Goal: Book appointment/travel/reservation

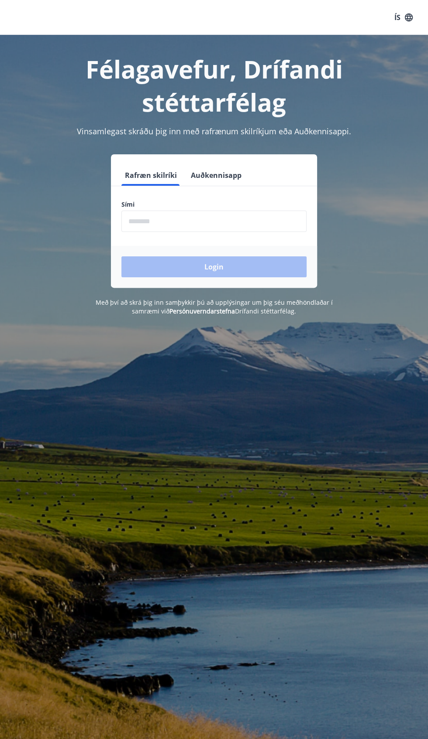
click at [234, 152] on div "Félagavefur, Drífandi stéttarfélag Vinsamlegast skráðu þig inn með rafrænum ski…" at bounding box center [214, 175] width 428 height 281
click at [226, 212] on input "phone" at bounding box center [213, 221] width 185 height 21
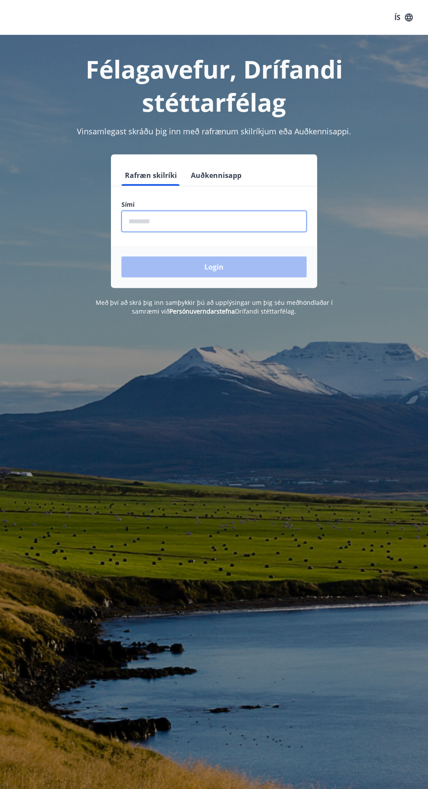
type input "********"
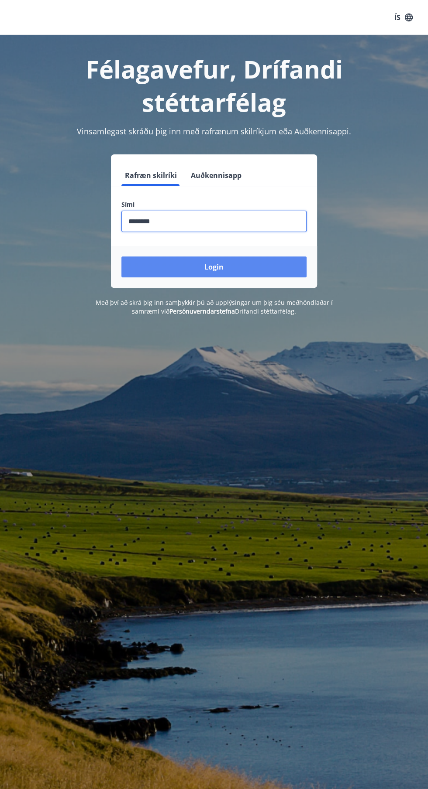
click at [264, 274] on button "Login" at bounding box center [213, 267] width 185 height 21
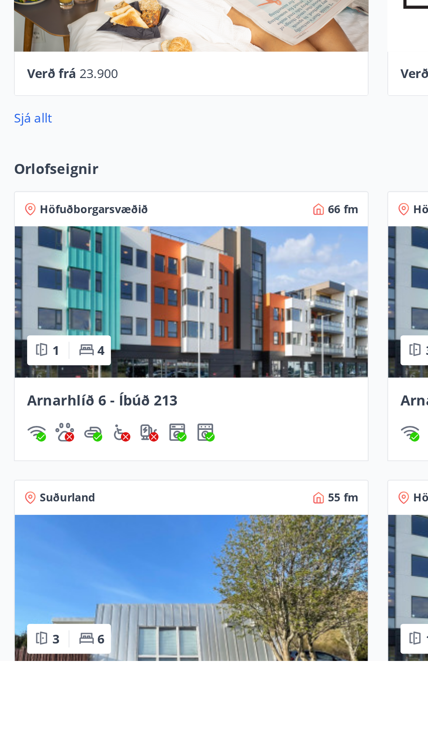
scroll to position [238, 0]
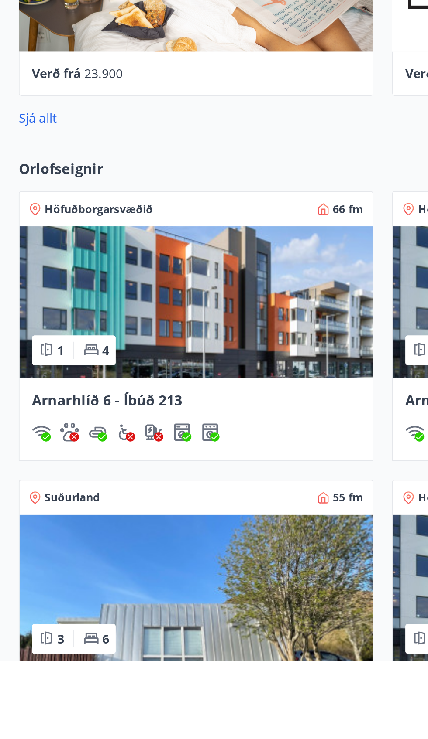
click at [121, 560] on img at bounding box center [109, 538] width 197 height 85
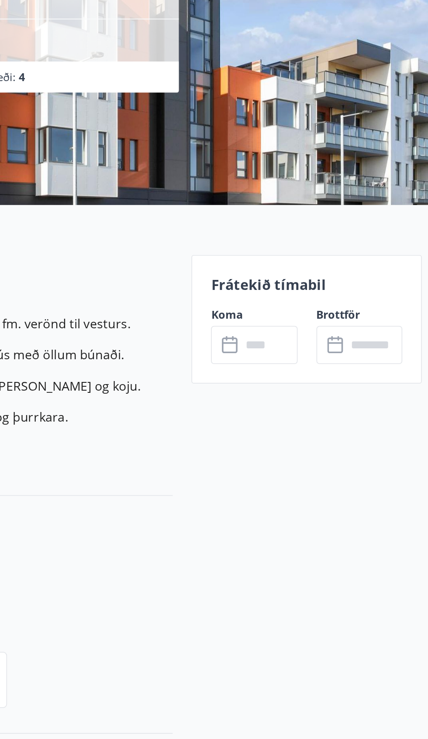
scroll to position [64, 0]
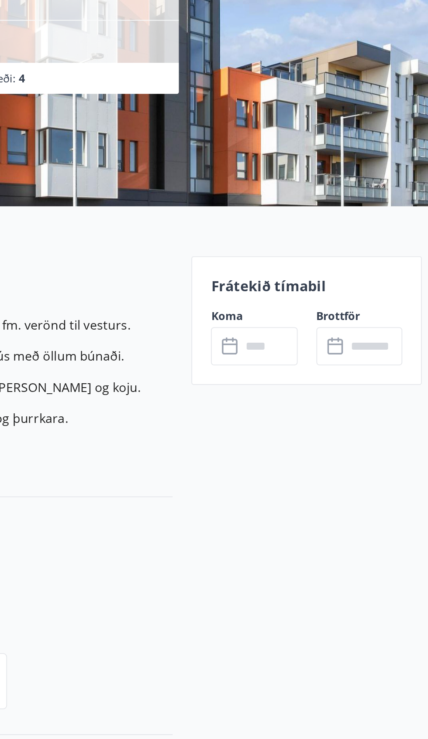
click at [340, 266] on input "text" at bounding box center [331, 275] width 31 height 21
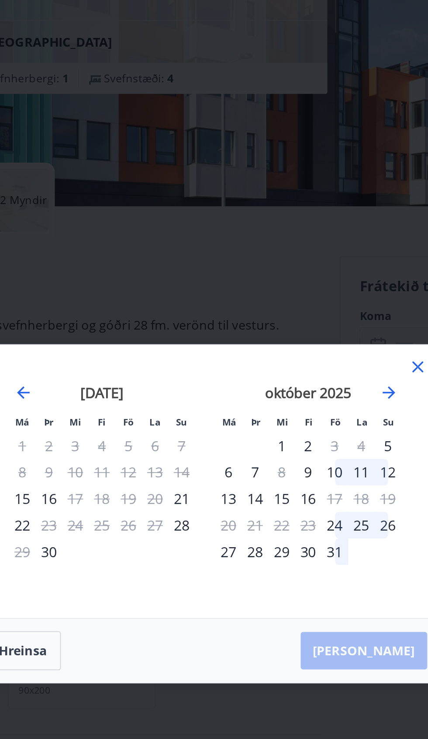
click at [157, 379] on div "25" at bounding box center [155, 376] width 15 height 15
click at [161, 376] on div "25" at bounding box center [155, 376] width 15 height 15
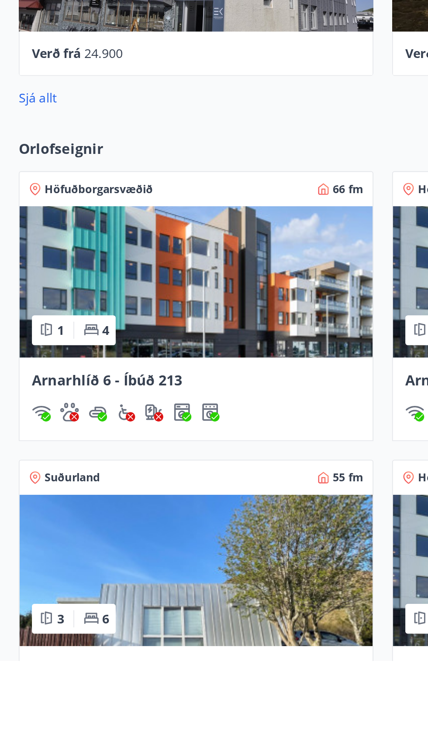
scroll to position [252, 0]
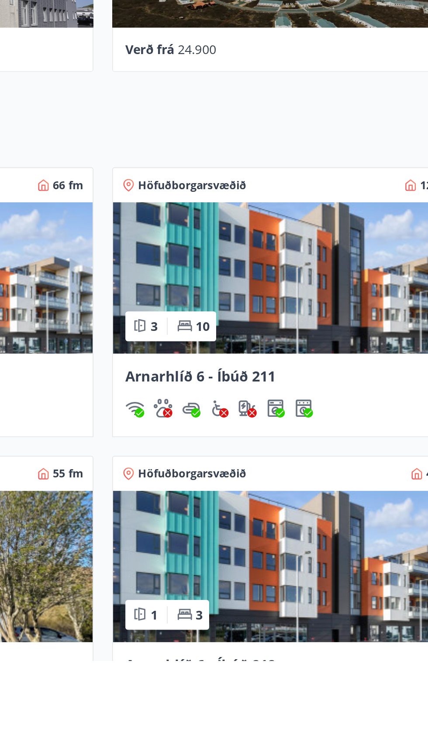
click at [324, 705] on img at bounding box center [317, 686] width 197 height 85
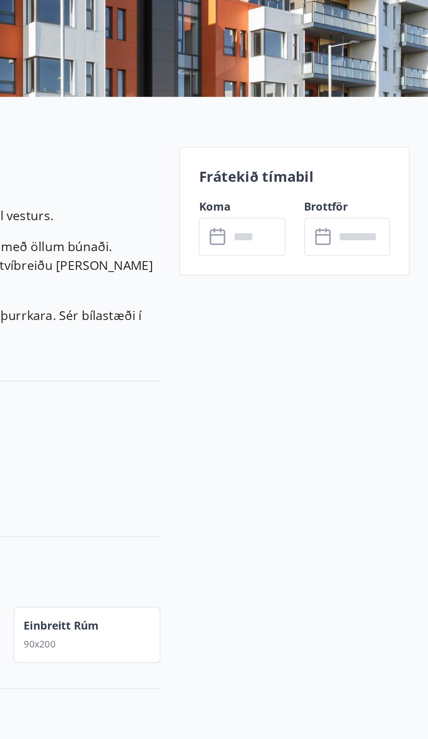
scroll to position [86, 0]
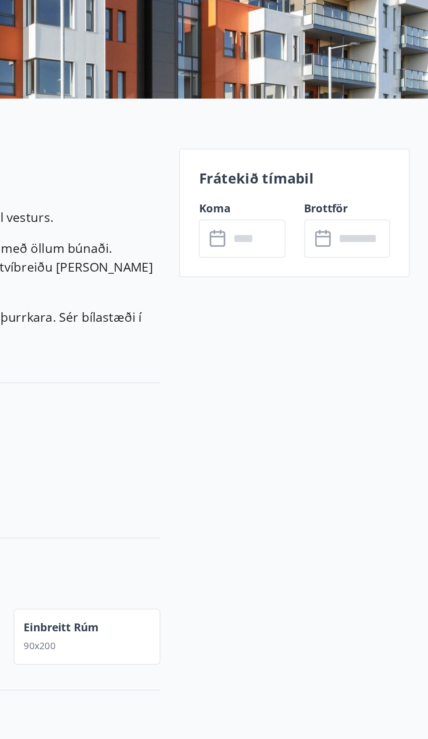
click at [353, 224] on p "Frátekið tímabil" at bounding box center [352, 220] width 107 height 11
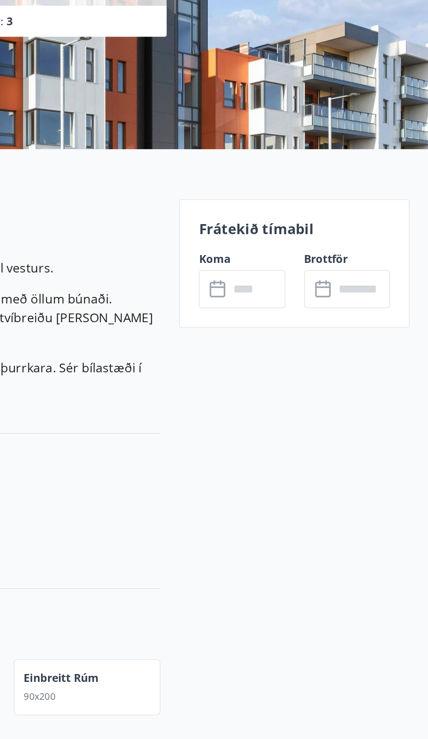
click at [349, 220] on p "Frátekið tímabil" at bounding box center [352, 220] width 107 height 11
click at [369, 262] on div "​ ​" at bounding box center [382, 254] width 48 height 21
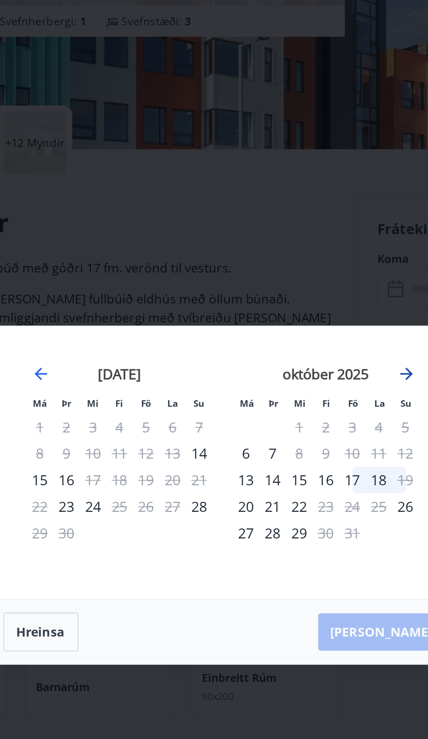
click at [318, 299] on icon "Move forward to switch to the next month." at bounding box center [316, 302] width 10 height 10
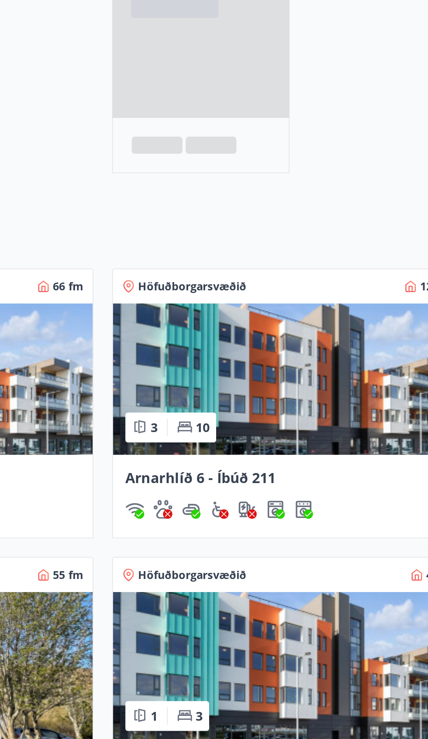
scroll to position [169, 0]
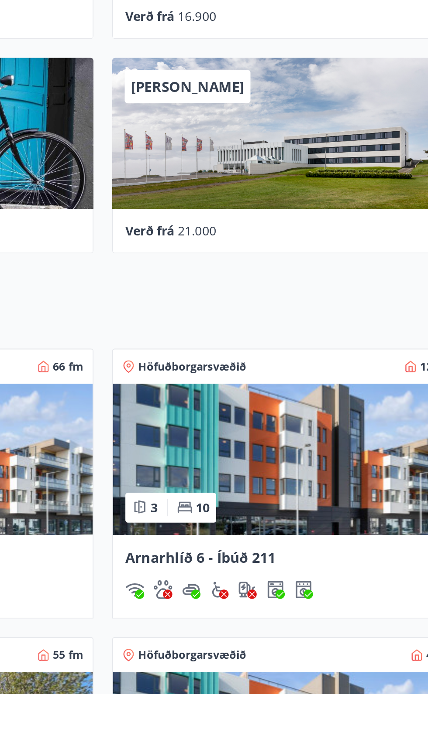
click at [347, 625] on img at bounding box center [317, 608] width 197 height 85
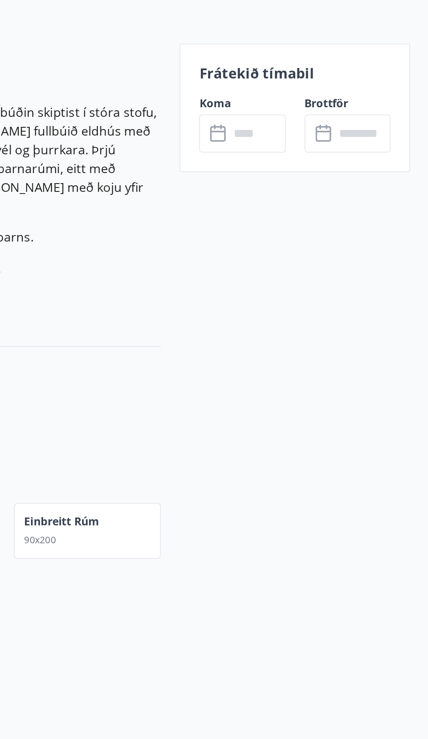
scroll to position [89, 0]
click at [355, 223] on div "Frátekið tímabil Koma ​ ​ Brottför ​ ​" at bounding box center [352, 237] width 129 height 72
click at [366, 227] on div "Frátekið tímabil Koma ​ ​ Brottför ​ ​" at bounding box center [352, 237] width 129 height 72
click at [359, 215] on p "Frátekið tímabil" at bounding box center [352, 217] width 107 height 11
click at [375, 246] on input "text" at bounding box center [390, 251] width 31 height 21
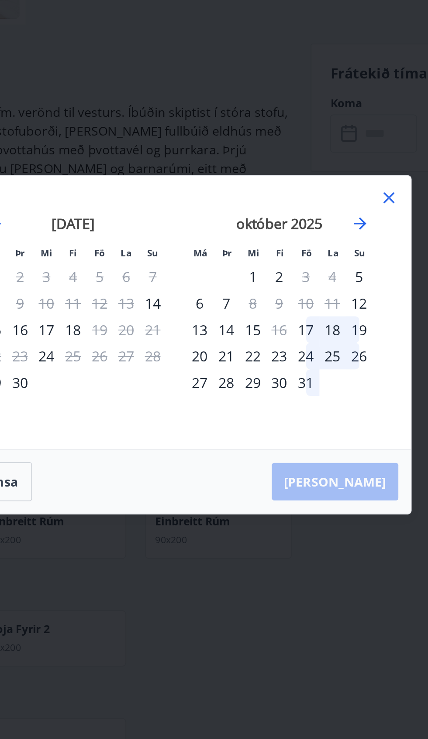
click at [333, 288] on icon at bounding box center [332, 287] width 10 height 10
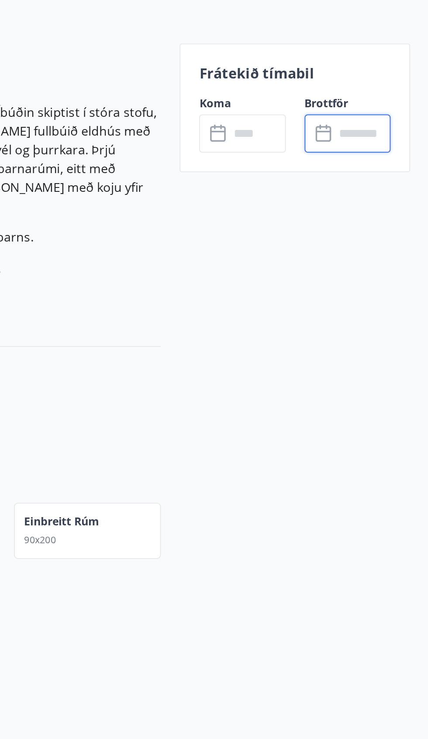
click at [389, 260] on input "text" at bounding box center [390, 251] width 31 height 21
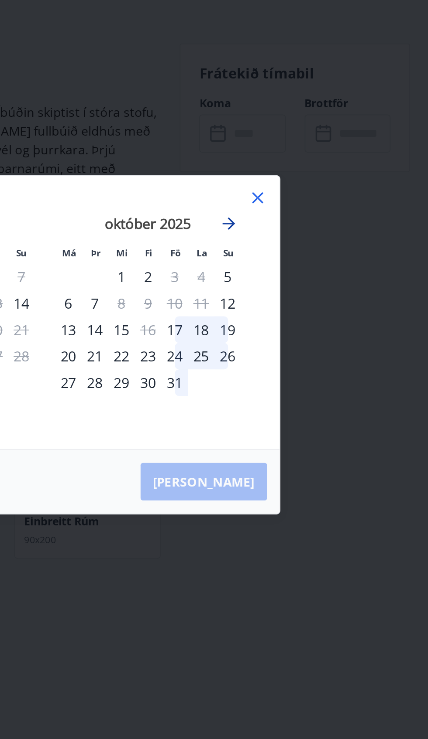
click at [318, 303] on icon "Move forward to switch to the next month." at bounding box center [316, 302] width 10 height 10
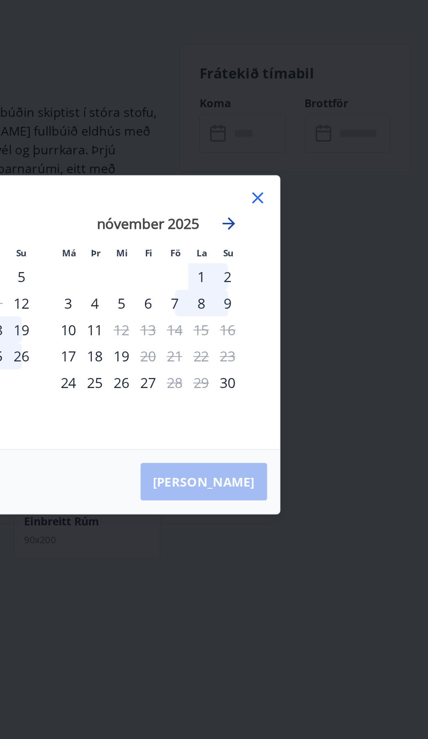
click at [316, 300] on icon "Move forward to switch to the next month." at bounding box center [315, 301] width 7 height 7
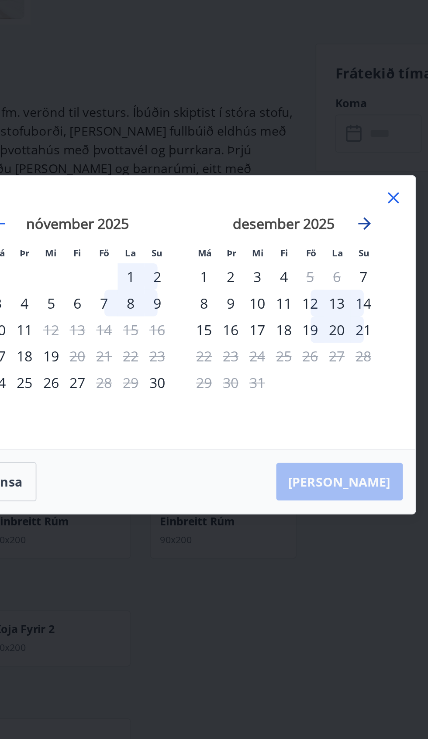
scroll to position [168, 0]
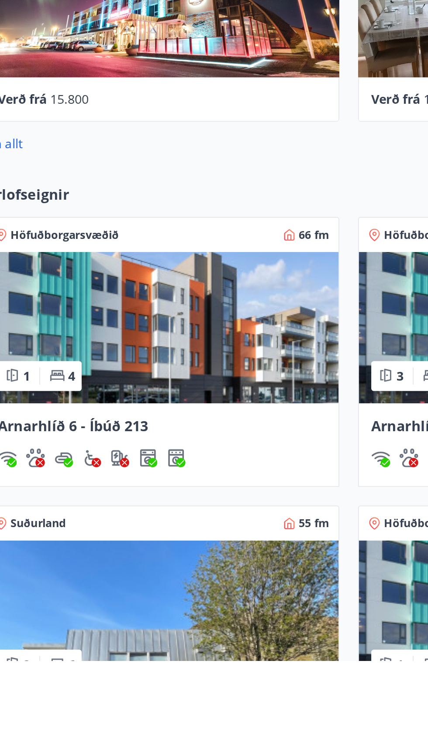
click at [126, 558] on img at bounding box center [109, 553] width 197 height 85
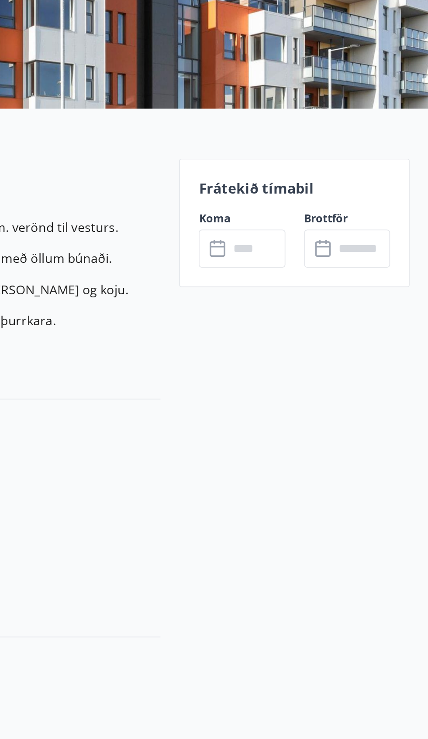
scroll to position [81, 0]
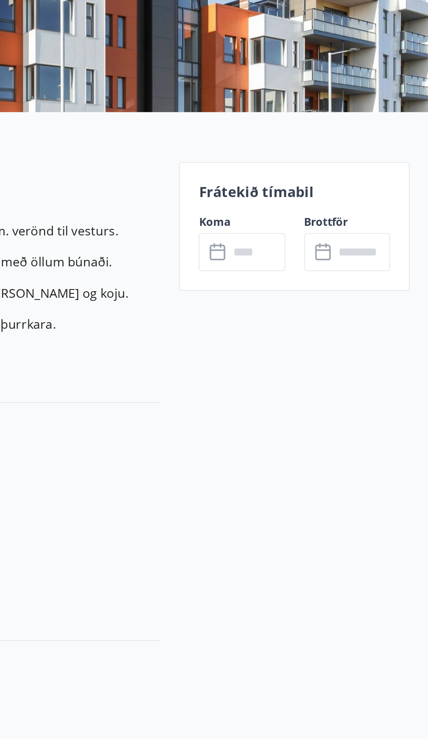
click at [377, 232] on div "Frátekið tímabil Koma ​ ​ Brottför ​ ​" at bounding box center [352, 245] width 129 height 72
click at [351, 225] on p "Frátekið tímabil" at bounding box center [352, 224] width 107 height 11
click at [377, 250] on input "text" at bounding box center [390, 258] width 31 height 21
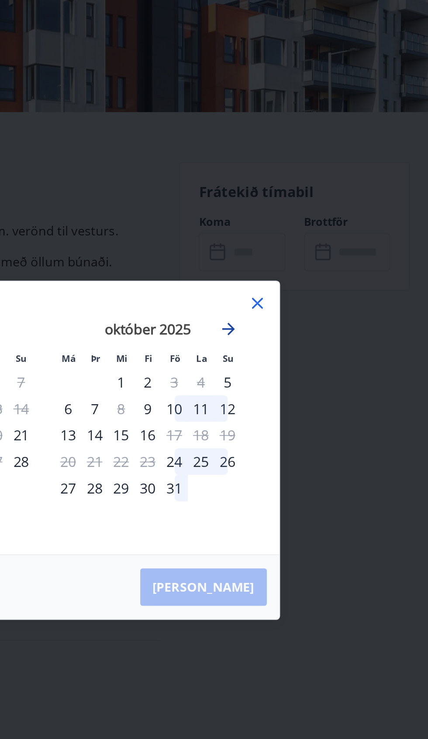
click at [318, 301] on icon "Move forward to switch to the next month." at bounding box center [315, 301] width 7 height 7
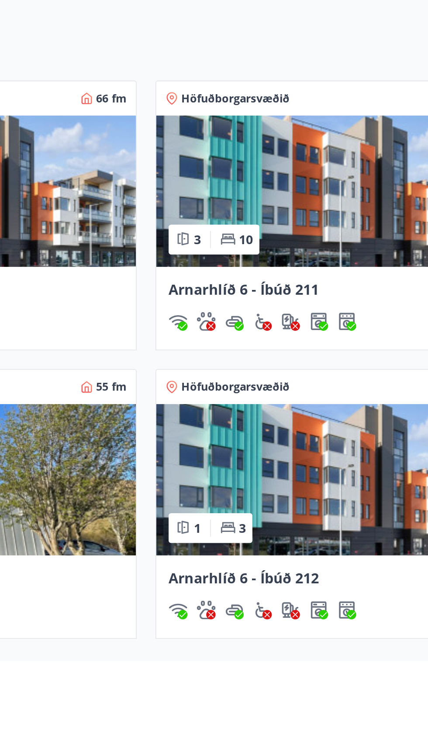
scroll to position [301, 0]
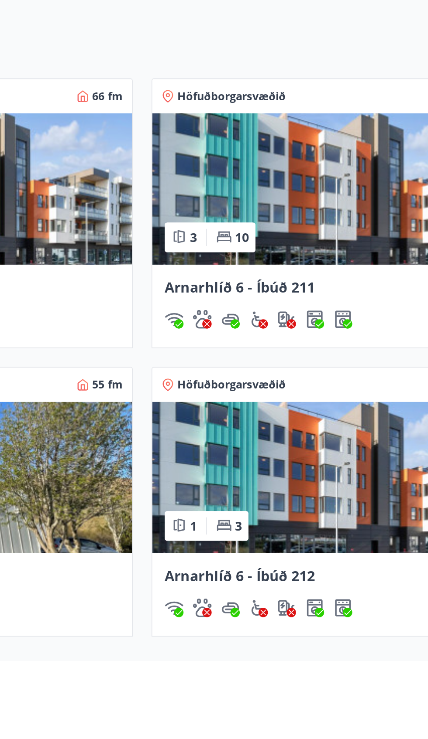
click at [295, 667] on img at bounding box center [317, 637] width 197 height 85
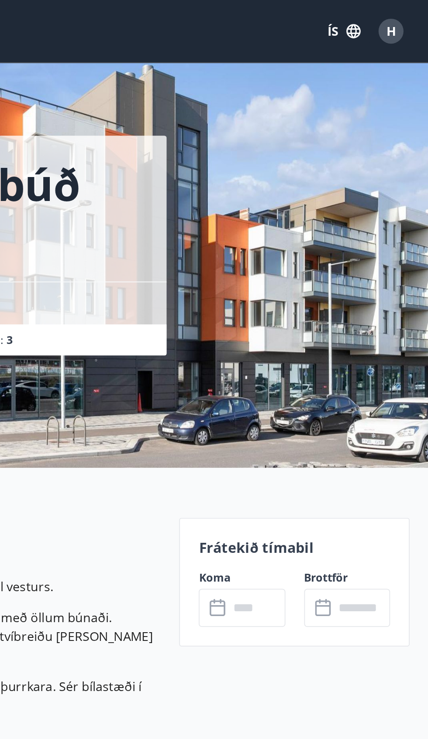
click at [358, 311] on p "Frátekið tímabil" at bounding box center [352, 306] width 107 height 11
click at [375, 337] on input "text" at bounding box center [390, 339] width 31 height 21
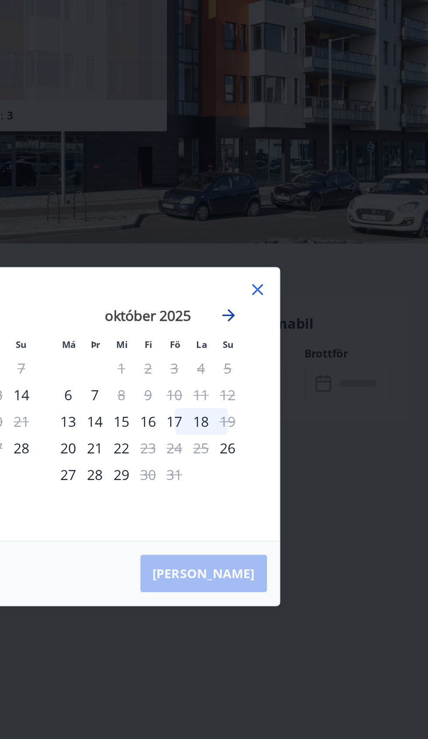
click at [317, 307] on icon "Move forward to switch to the next month." at bounding box center [316, 302] width 10 height 10
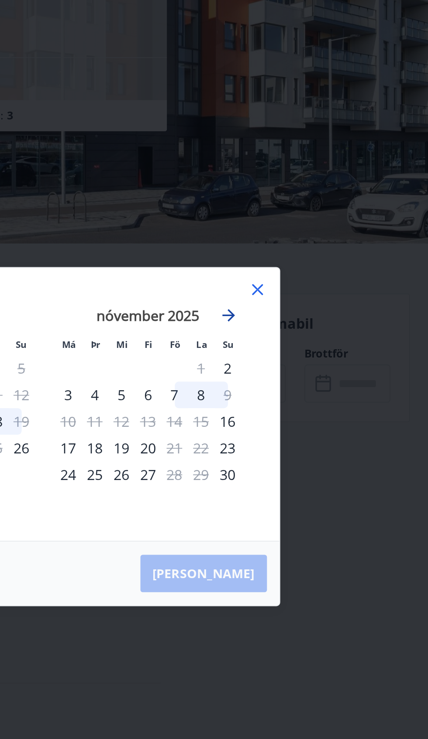
click at [318, 307] on icon "Move forward to switch to the next month." at bounding box center [316, 302] width 10 height 10
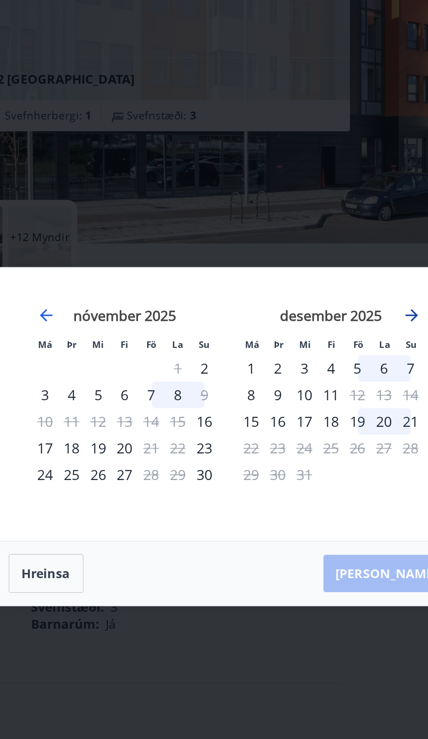
scroll to position [301, 0]
